Goal: Information Seeking & Learning: Learn about a topic

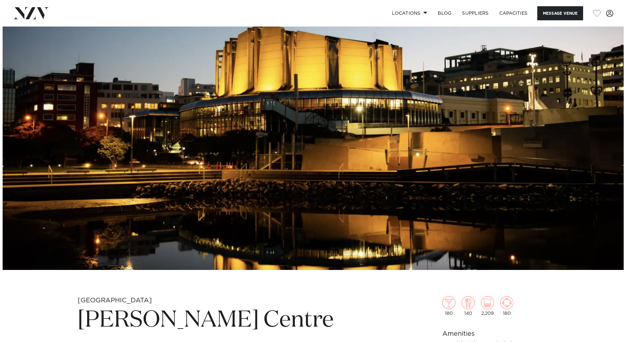
scroll to position [131, 0]
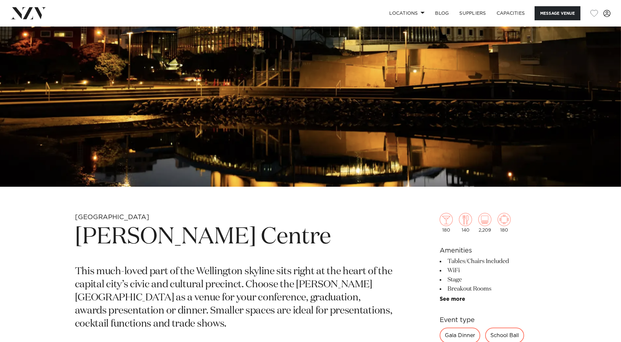
click at [268, 124] on img at bounding box center [310, 40] width 621 height 291
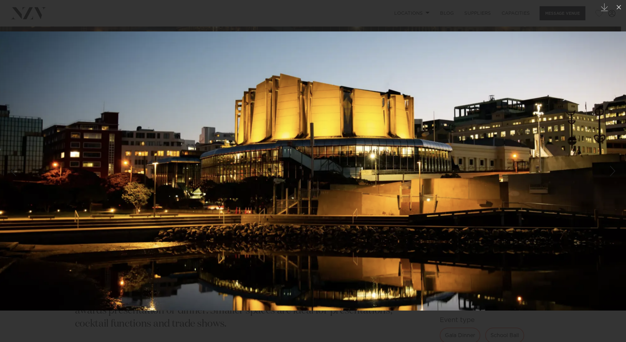
click at [470, 142] on img at bounding box center [313, 170] width 626 height 279
click at [611, 186] on img at bounding box center [313, 170] width 626 height 279
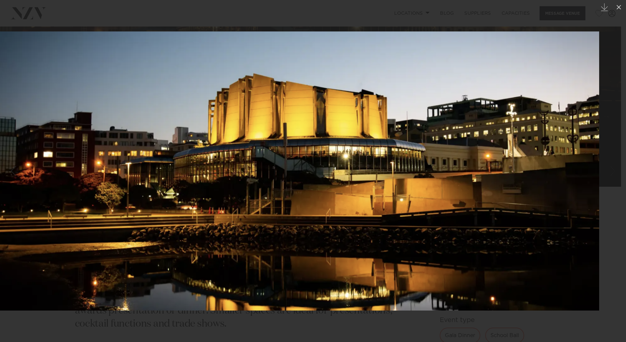
drag, startPoint x: 558, startPoint y: 188, endPoint x: 255, endPoint y: 183, distance: 303.7
click at [298, 187] on img at bounding box center [286, 170] width 626 height 279
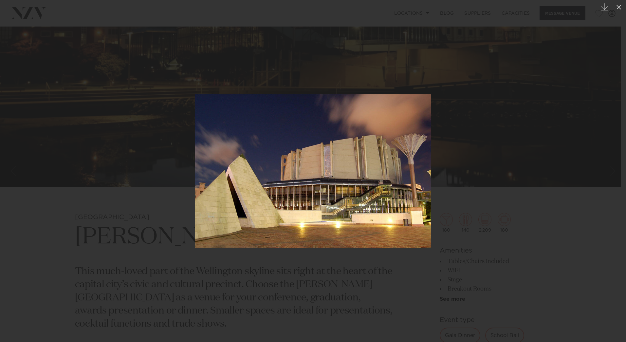
drag, startPoint x: 390, startPoint y: 162, endPoint x: 129, endPoint y: 173, distance: 260.6
click at [195, 172] on img at bounding box center [313, 170] width 236 height 153
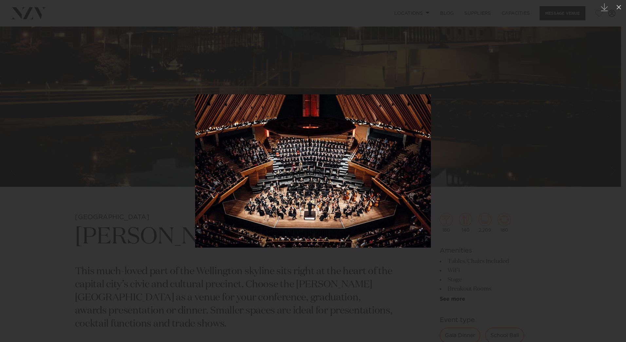
drag, startPoint x: 373, startPoint y: 172, endPoint x: 159, endPoint y: 178, distance: 214.0
click at [267, 174] on img at bounding box center [313, 170] width 236 height 153
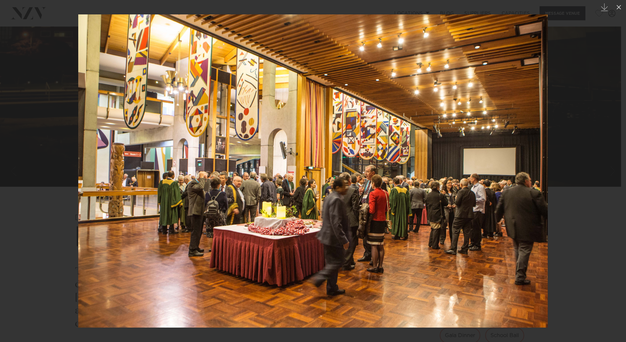
drag, startPoint x: 318, startPoint y: 135, endPoint x: 134, endPoint y: 147, distance: 184.9
click at [212, 143] on img at bounding box center [313, 170] width 470 height 313
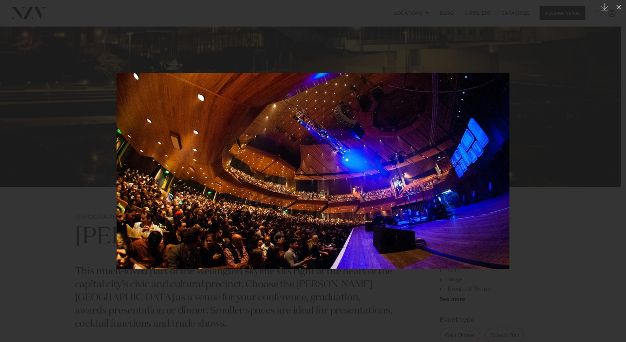
click at [288, 140] on img at bounding box center [313, 171] width 393 height 197
